Goal: Information Seeking & Learning: Learn about a topic

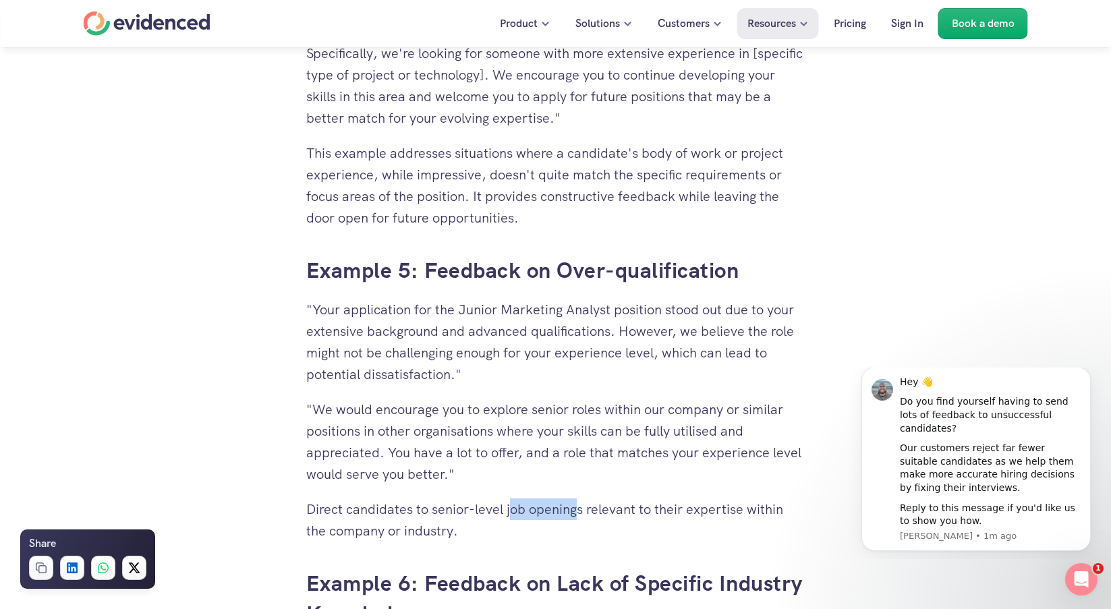
drag, startPoint x: 510, startPoint y: 512, endPoint x: 576, endPoint y: 504, distance: 66.6
click at [576, 504] on p "Direct candidates to senior-level job openings relevant to their expertise with…" at bounding box center [555, 519] width 499 height 43
drag, startPoint x: 508, startPoint y: 511, endPoint x: 742, endPoint y: 512, distance: 233.3
click at [742, 512] on p "Direct candidates to senior-level job openings relevant to their expertise with…" at bounding box center [555, 519] width 499 height 43
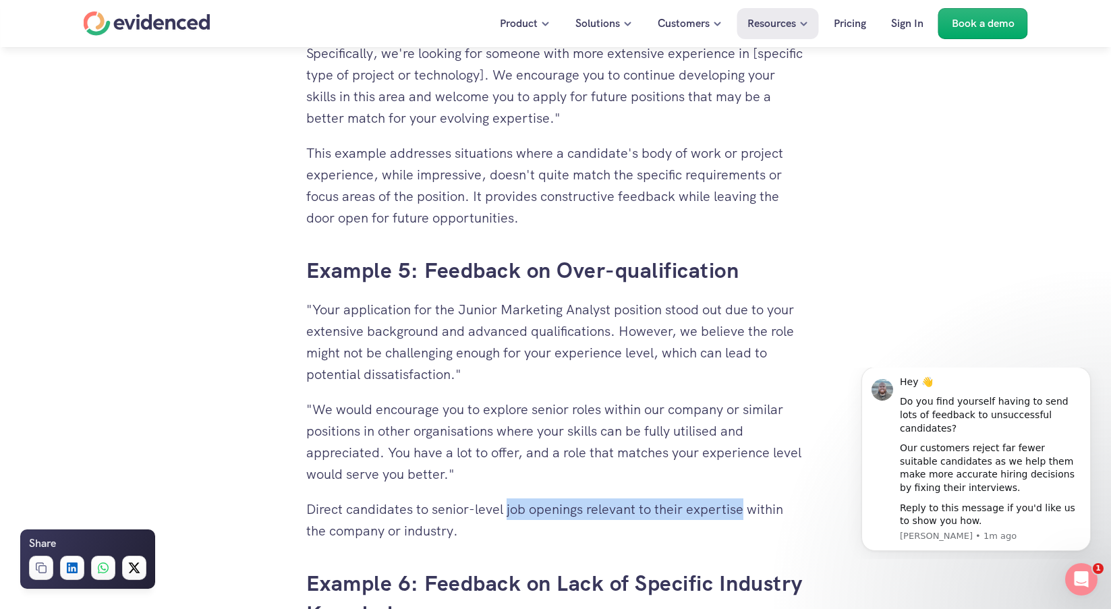
copy p "job openings relevant to their expertise"
click at [669, 359] on p ""Your application for the Junior Marketing Analyst position stood out due to yo…" at bounding box center [555, 342] width 499 height 86
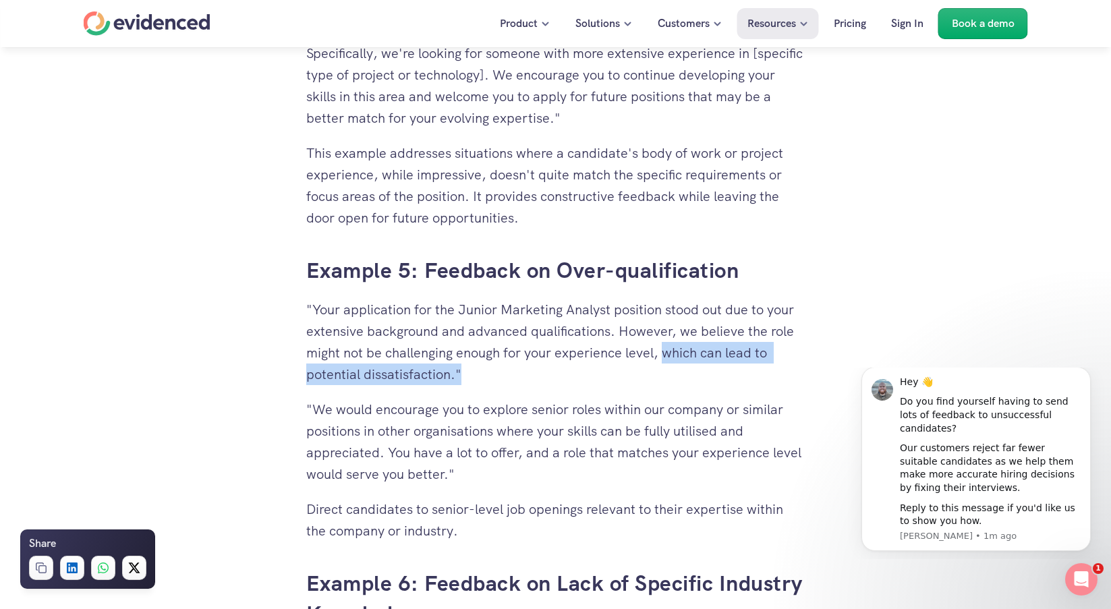
drag, startPoint x: 669, startPoint y: 355, endPoint x: 744, endPoint y: 369, distance: 76.2
click at [744, 369] on p ""Your application for the Junior Marketing Analyst position stood out due to yo…" at bounding box center [555, 342] width 499 height 86
copy p "which can lead to potential dissatisfaction.""
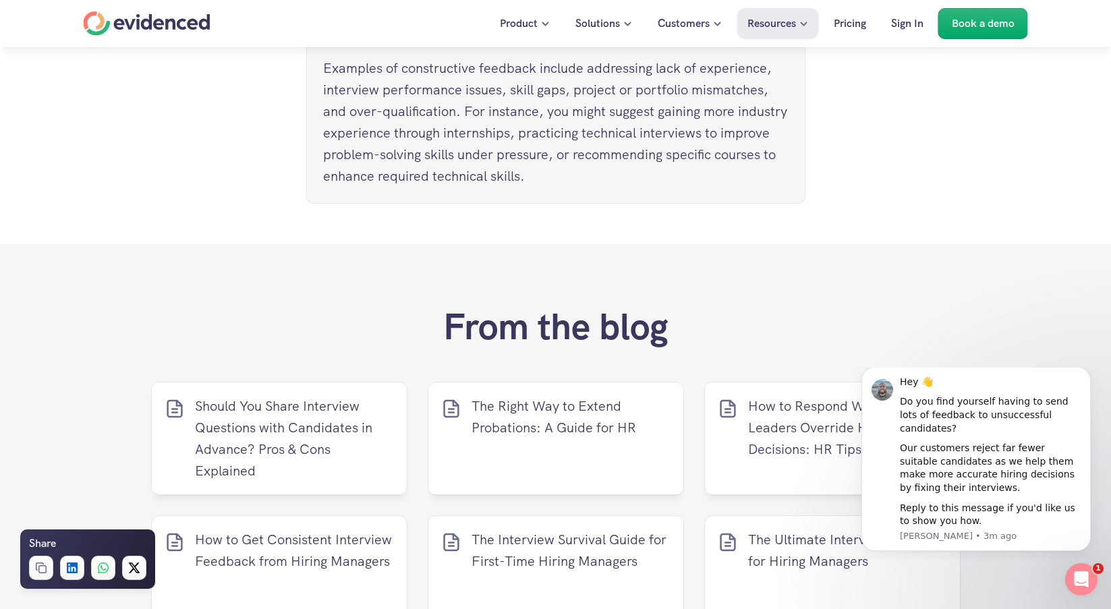
scroll to position [6541, 0]
